Goal: Transaction & Acquisition: Purchase product/service

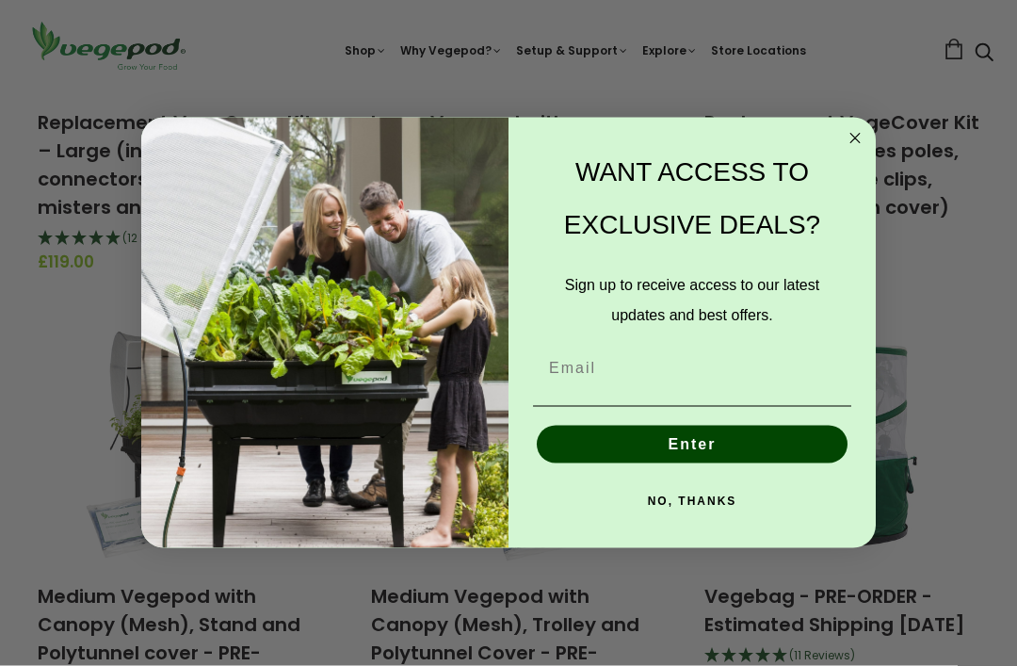
scroll to position [923, 0]
click at [864, 150] on circle "Close dialog" at bounding box center [856, 139] width 22 height 22
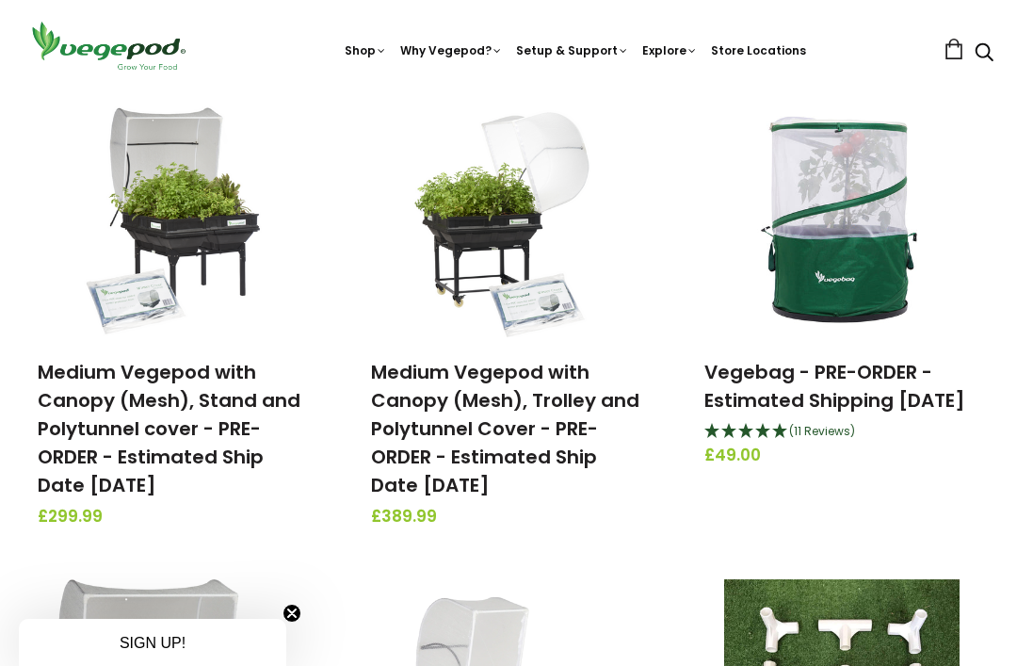
scroll to position [1145, 0]
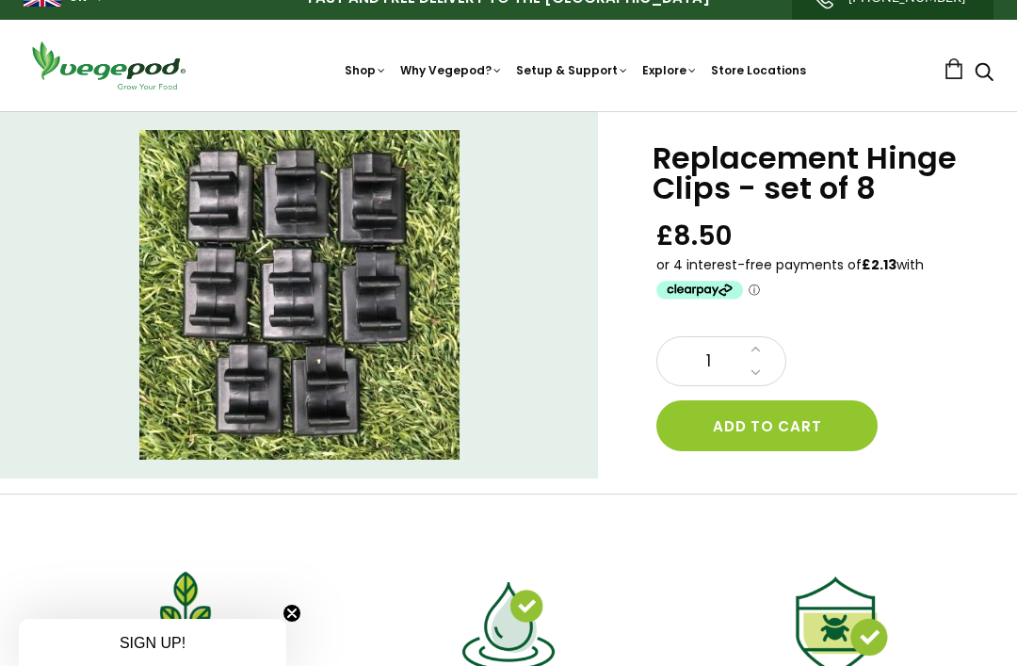
scroll to position [50, 0]
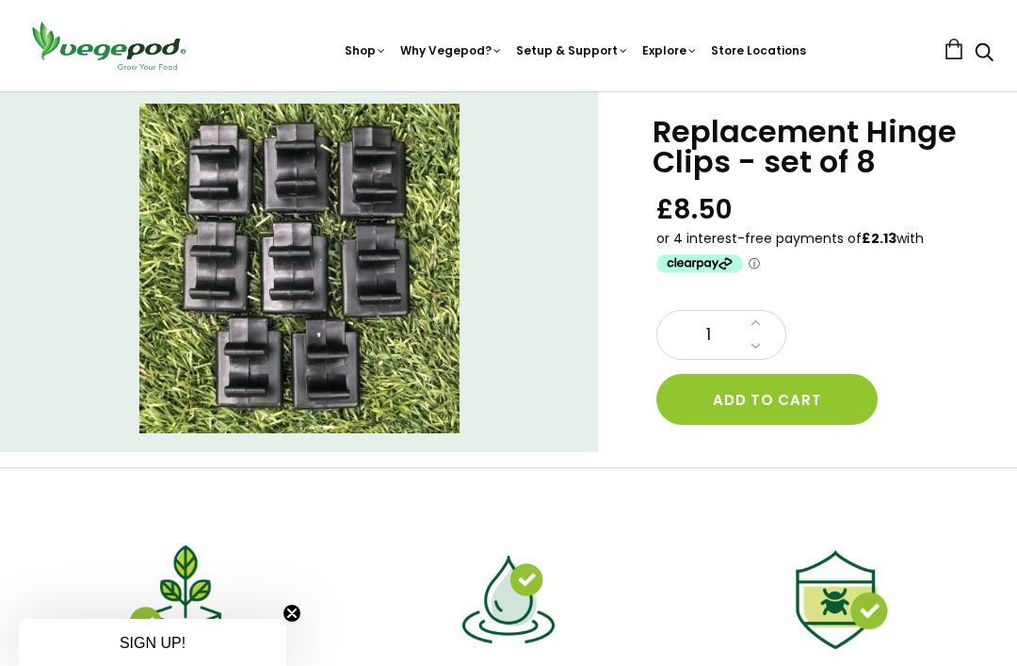
click at [789, 401] on button "Add to cart" at bounding box center [767, 399] width 221 height 51
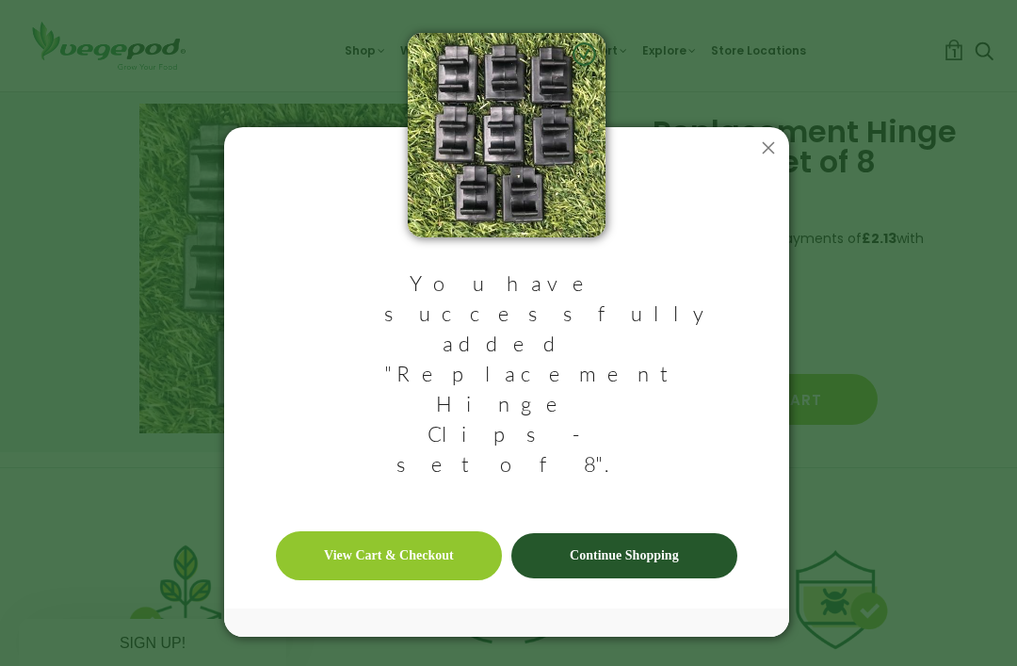
click at [397, 531] on link "View Cart & Checkout" at bounding box center [389, 555] width 226 height 49
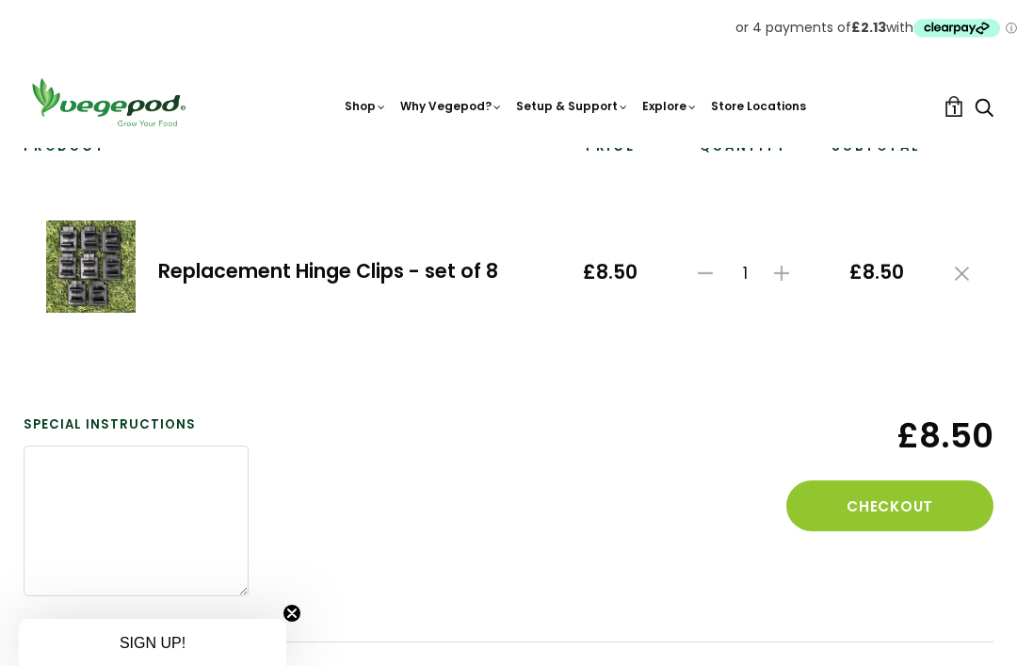
scroll to position [202, 0]
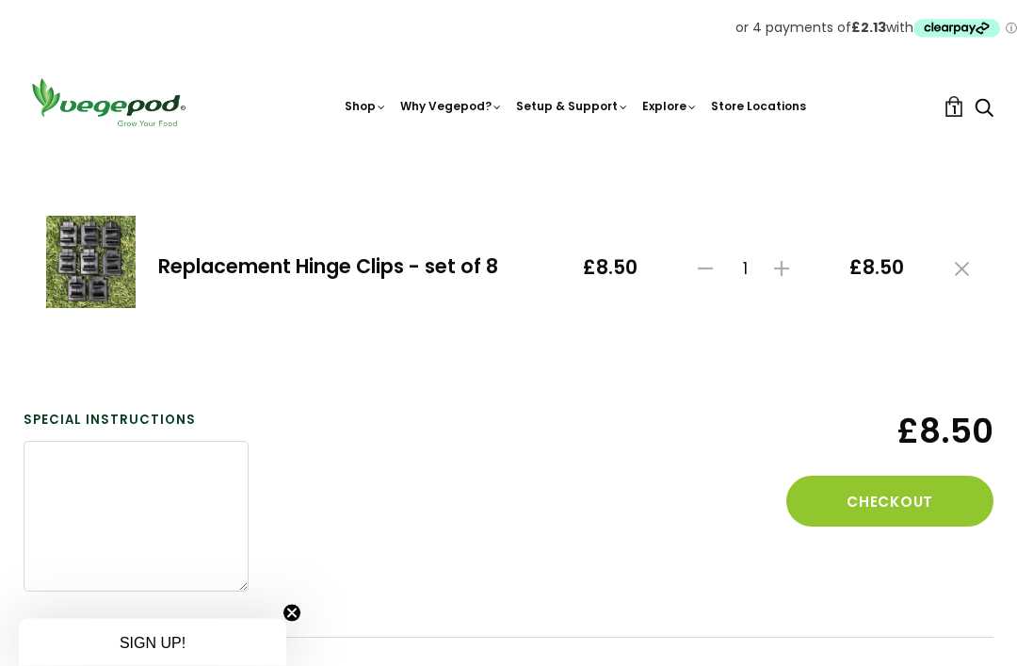
click at [910, 504] on button "Checkout" at bounding box center [890, 502] width 207 height 51
